Goal: Browse casually

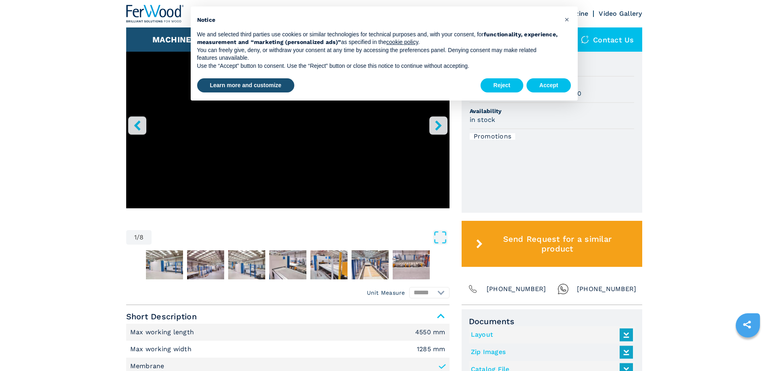
scroll to position [282, 0]
click at [559, 87] on button "Accept" at bounding box center [549, 85] width 45 height 15
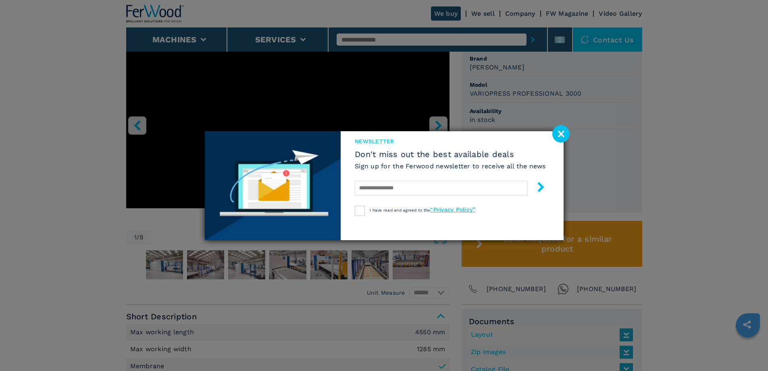
click at [564, 138] on image at bounding box center [560, 133] width 17 height 17
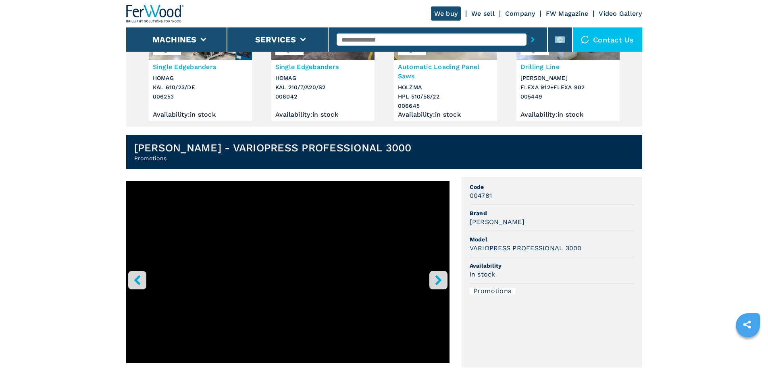
scroll to position [202, 0]
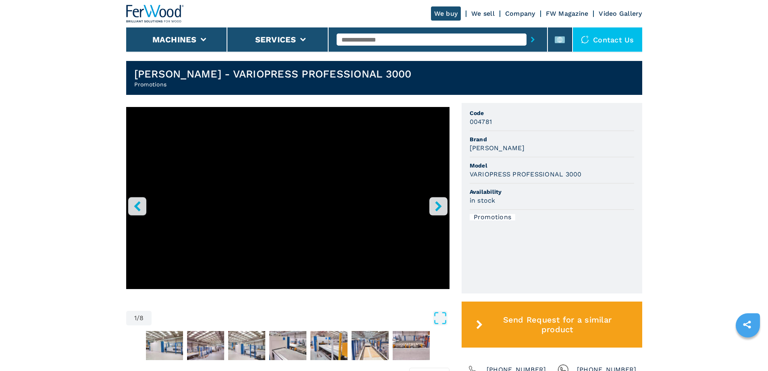
click at [436, 210] on icon "right-button" at bounding box center [438, 206] width 6 height 10
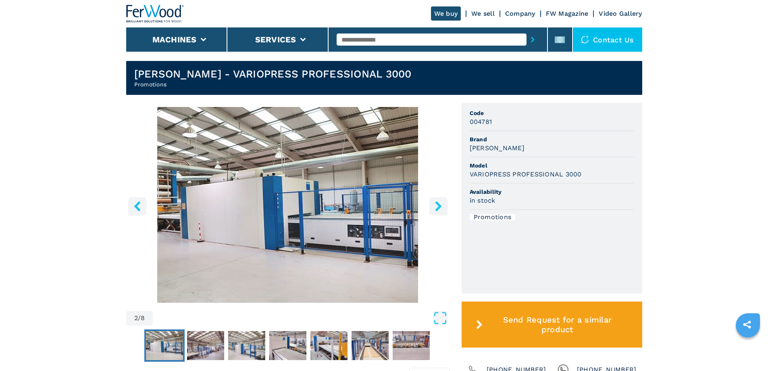
click at [436, 210] on icon "right-button" at bounding box center [438, 206] width 6 height 10
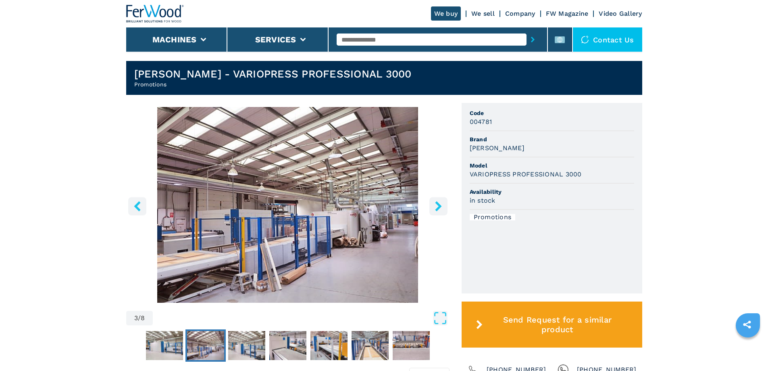
click at [436, 210] on icon "right-button" at bounding box center [438, 206] width 6 height 10
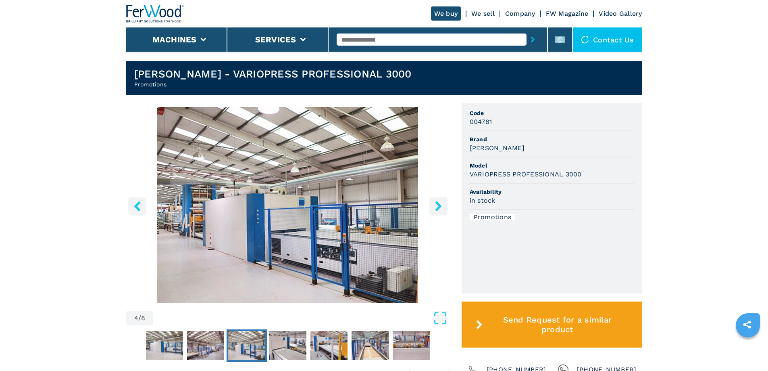
click at [436, 210] on icon "right-button" at bounding box center [438, 206] width 6 height 10
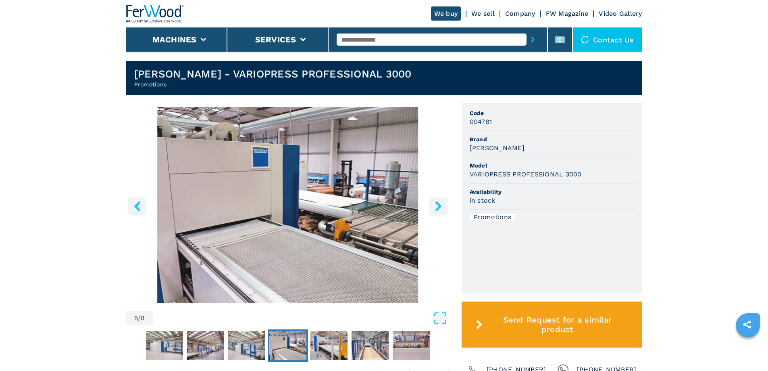
click at [439, 205] on icon "right-button" at bounding box center [438, 206] width 6 height 10
